Goal: Use online tool/utility: Utilize a website feature to perform a specific function

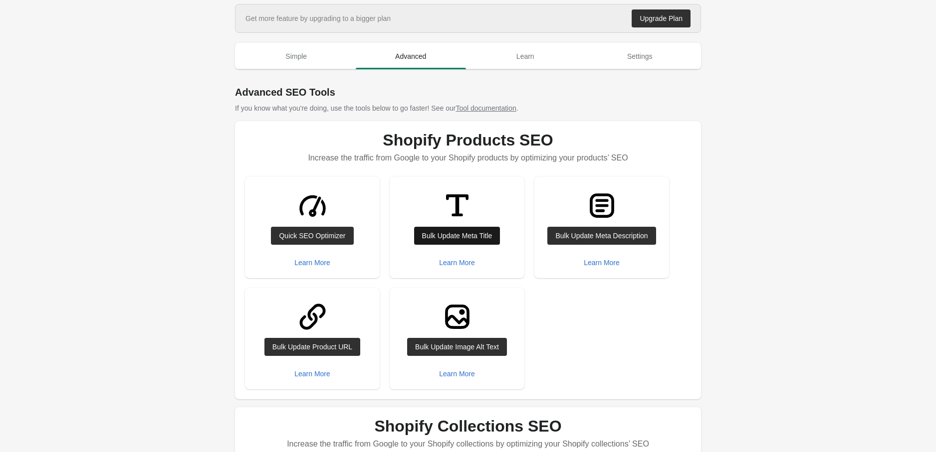
click at [446, 239] on div "Bulk Update Meta Title" at bounding box center [457, 236] width 70 height 8
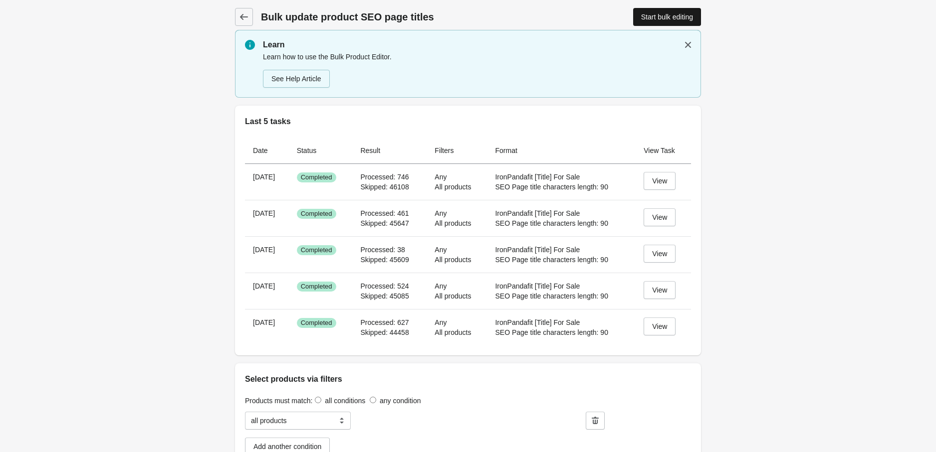
click at [667, 15] on div "Start bulk editing" at bounding box center [667, 17] width 52 height 8
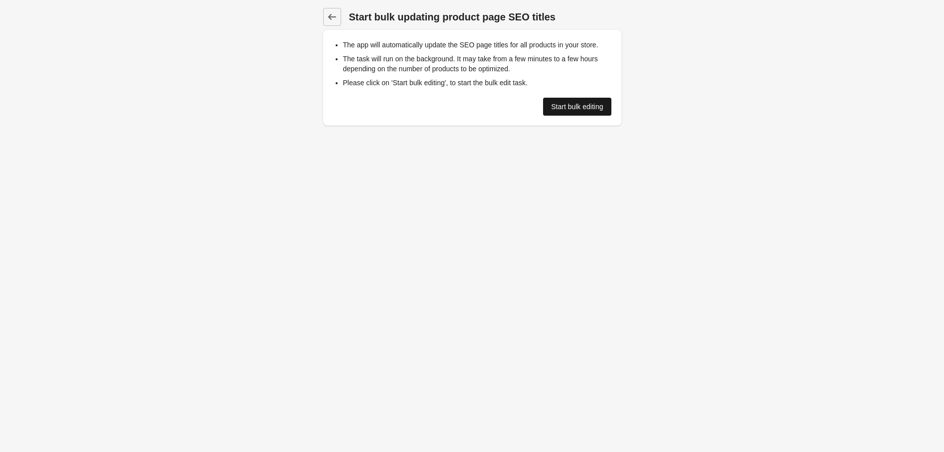
click at [569, 107] on div "Start bulk editing" at bounding box center [577, 107] width 52 height 8
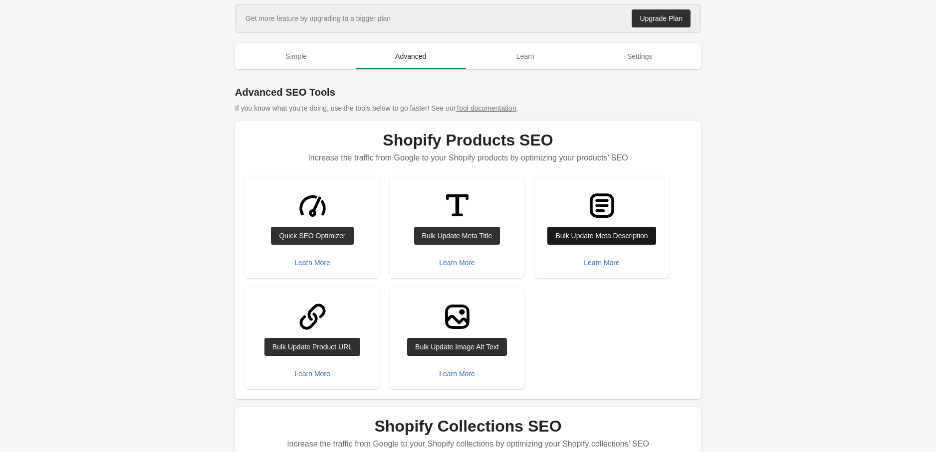
click at [571, 241] on link "Bulk Update Meta Description" at bounding box center [601, 236] width 108 height 18
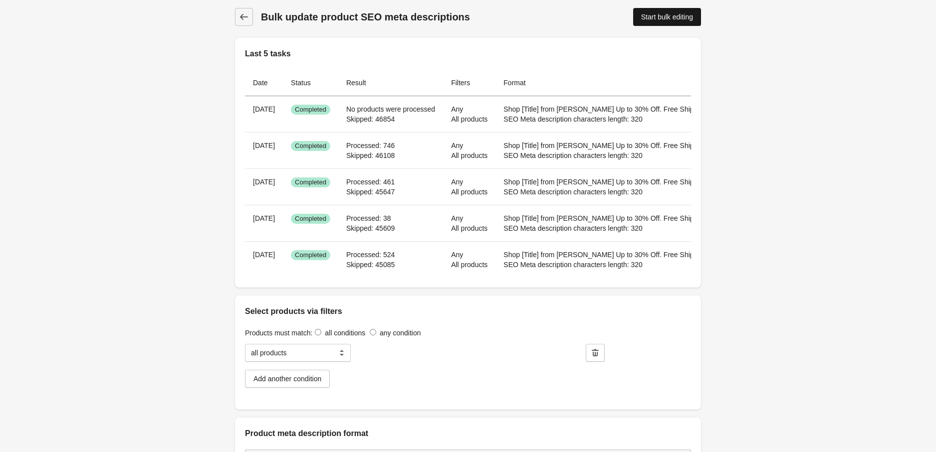
click at [645, 17] on div "Start bulk editing" at bounding box center [667, 17] width 52 height 8
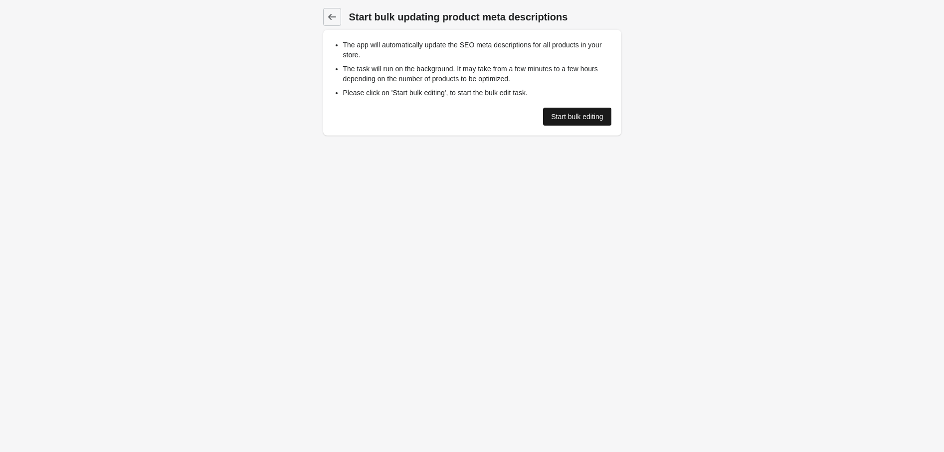
click at [559, 115] on div "Start bulk editing" at bounding box center [577, 117] width 52 height 8
